Goal: Check status

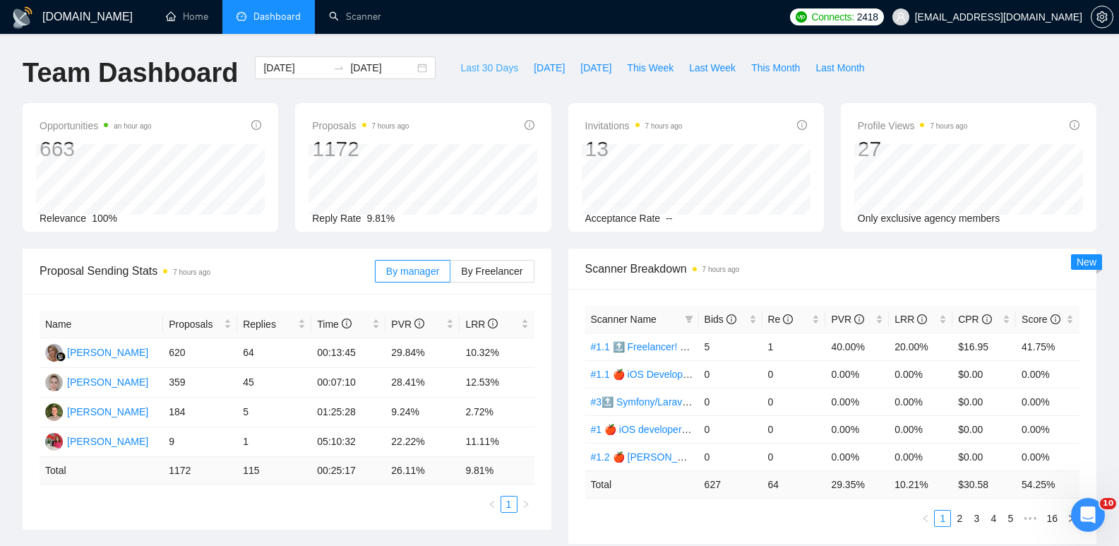
click at [473, 61] on span "Last 30 Days" at bounding box center [489, 68] width 58 height 16
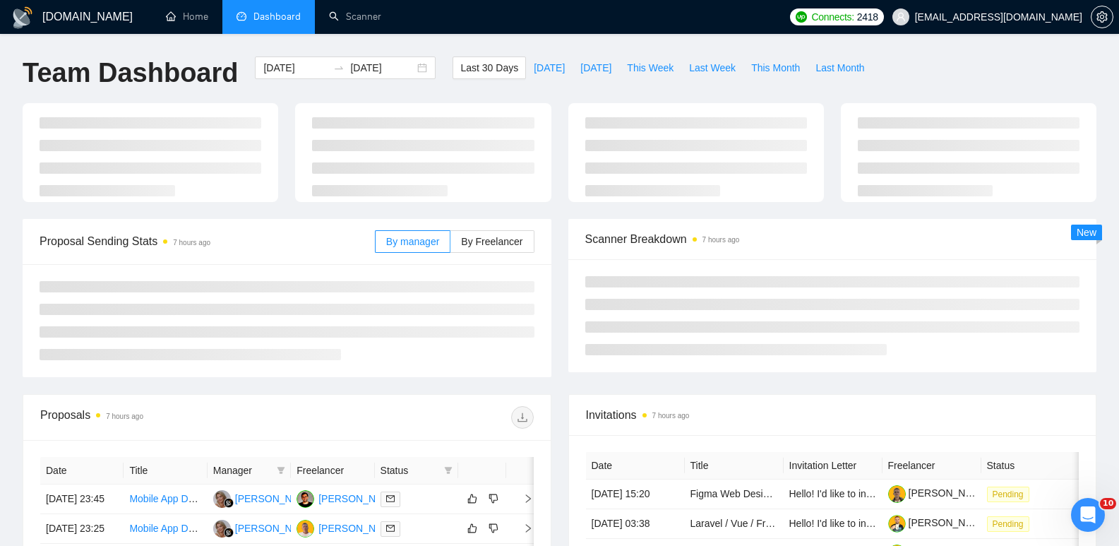
type input "[DATE]"
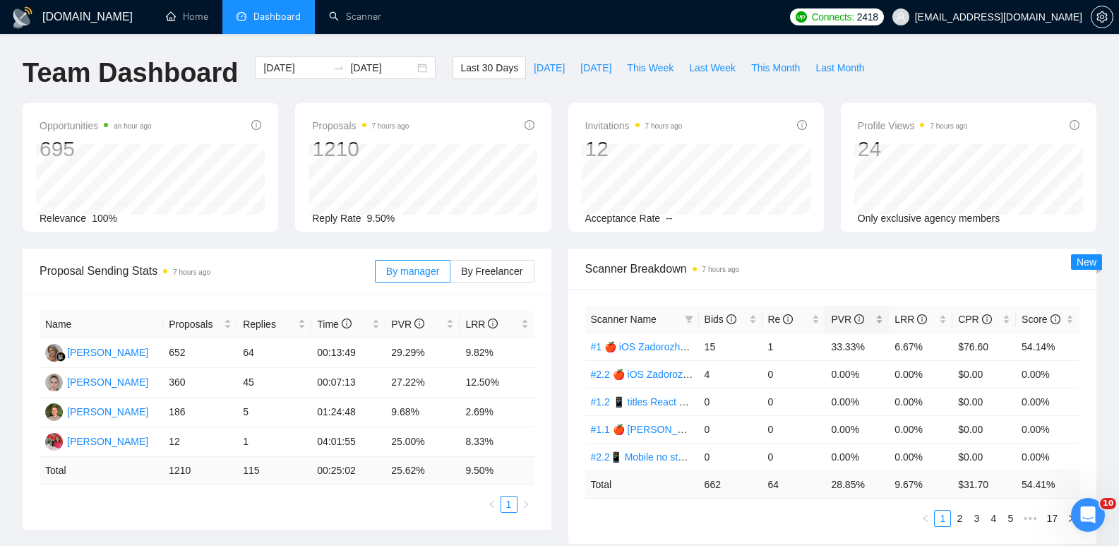
click at [876, 318] on div "PVR" at bounding box center [857, 319] width 52 height 16
click at [878, 317] on div "PVR" at bounding box center [857, 319] width 52 height 16
click at [941, 314] on div "LRR" at bounding box center [921, 319] width 52 height 16
click at [940, 320] on div "LRR" at bounding box center [921, 319] width 52 height 16
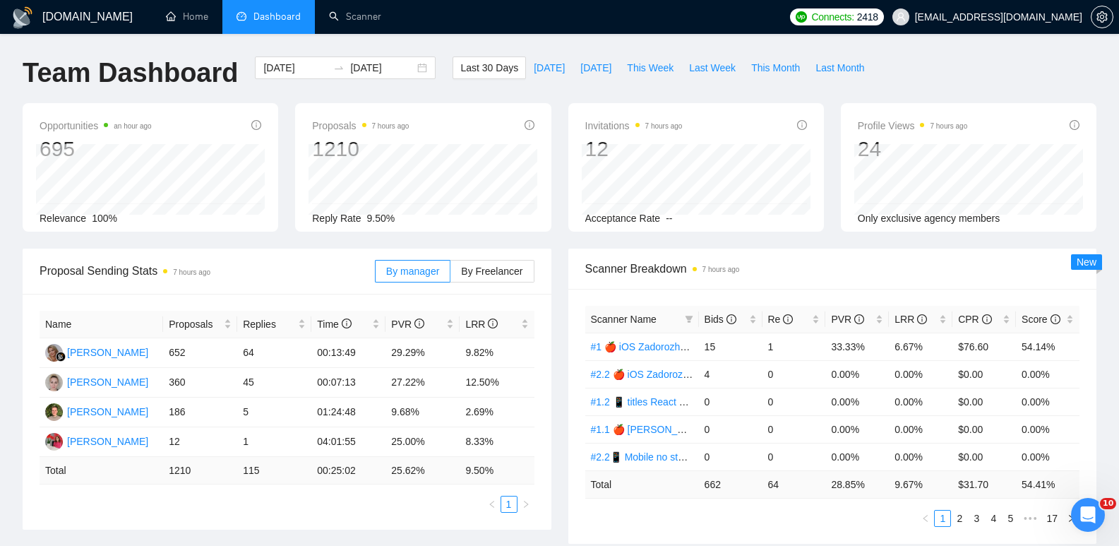
click at [551, 249] on div "Proposal Sending Stats 7 hours ago By manager By Freelancer Name Proposals Repl…" at bounding box center [287, 389] width 546 height 281
click at [558, 242] on div "Opportunities 2 hours ago 695 Relevance 100% Proposals 7 hours ago 1210 Reply R…" at bounding box center [559, 175] width 1091 height 145
click at [763, 66] on span "This Month" at bounding box center [775, 68] width 49 height 16
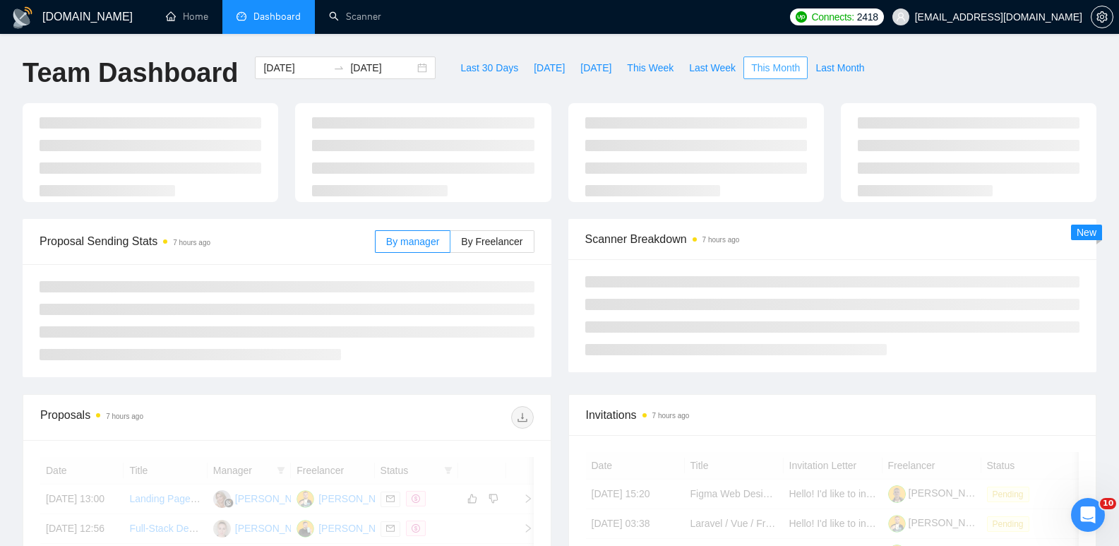
type input "[DATE]"
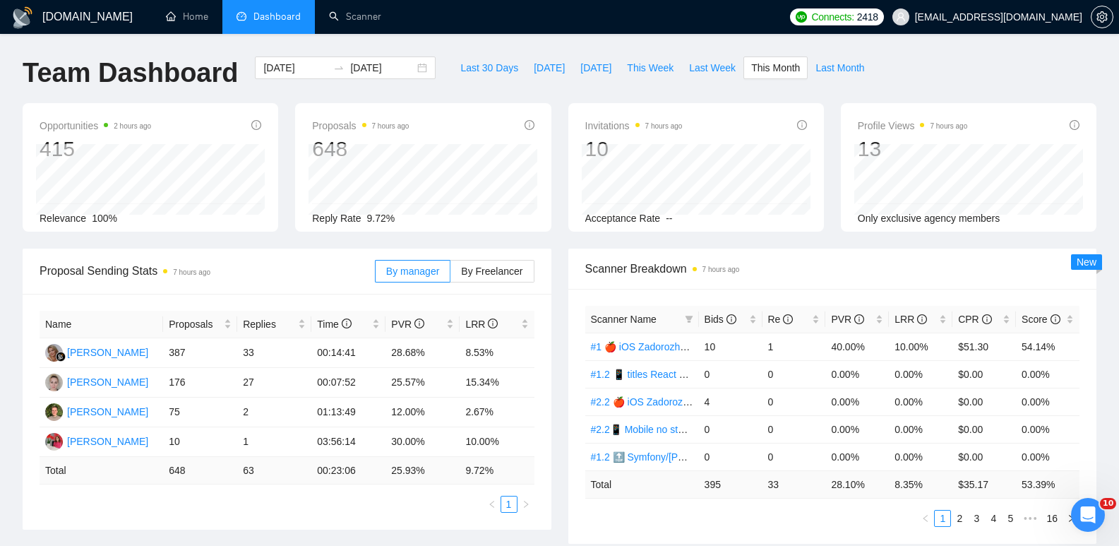
click at [558, 241] on div "Opportunities 2 hours ago 415 Relevance 100% Proposals 7 hours ago 648 Reply Ra…" at bounding box center [559, 175] width 1091 height 145
click at [558, 240] on div "Opportunities 2 hours ago 415 Relevance 100% Proposals 7 hours ago 648 Reply Ra…" at bounding box center [559, 175] width 1091 height 145
click at [563, 239] on div "Opportunities 2 hours ago 415 Relevance 100% Proposals 7 hours ago 648 Reply Ra…" at bounding box center [559, 175] width 1091 height 145
click at [559, 239] on div "Opportunities 2 hours ago 415 Relevance 100% Proposals 7 hours ago 648 Reply Ra…" at bounding box center [559, 175] width 1091 height 145
